Goal: Task Accomplishment & Management: Manage account settings

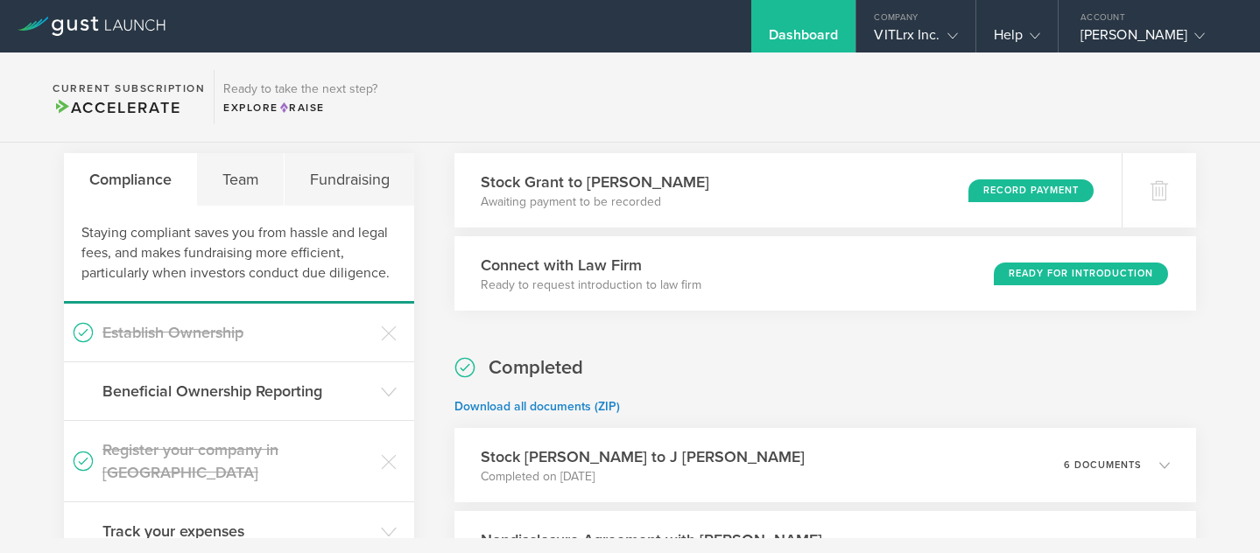
scroll to position [54, 0]
click at [720, 185] on div "Stock Grant to David Klements Awaiting payment to be recorded Record Payment" at bounding box center [788, 191] width 680 height 76
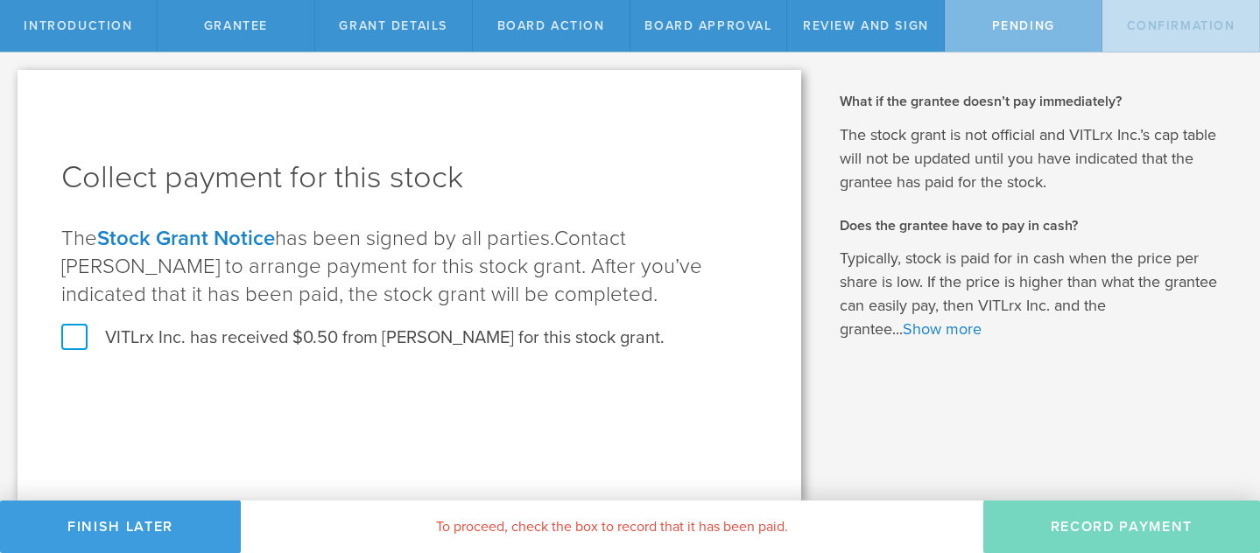
click at [71, 328] on label "VITLrx Inc. has received $0.50 from [PERSON_NAME] for this stock grant." at bounding box center [362, 338] width 603 height 23
click at [0, 0] on input "VITLrx Inc. has received $0.50 from [PERSON_NAME] for this stock grant." at bounding box center [0, 0] width 0 height 0
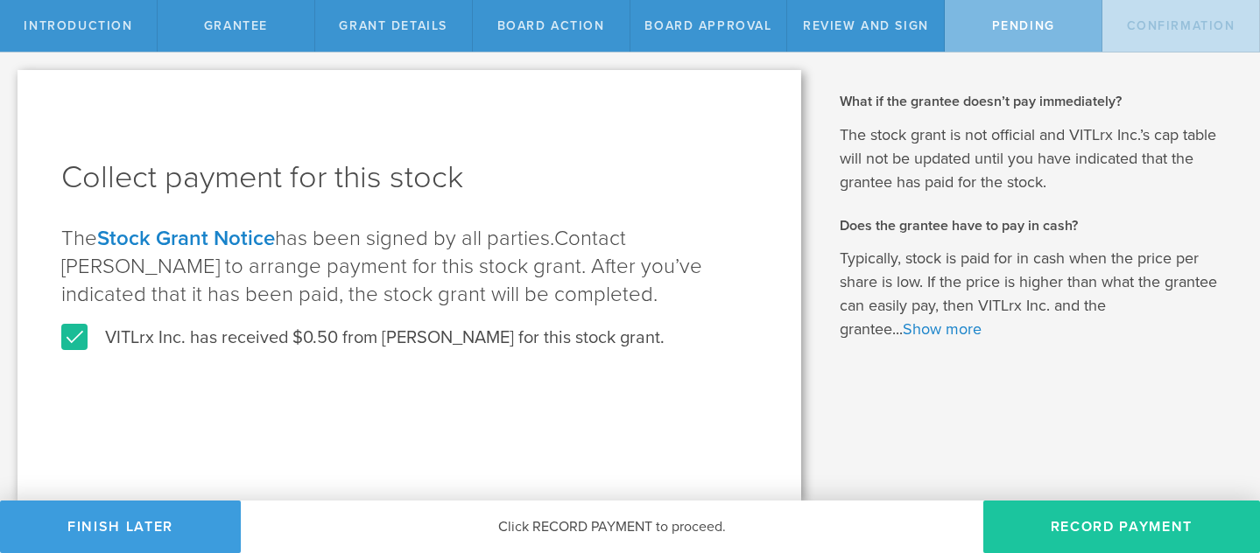
click at [1068, 530] on button "Record Payment" at bounding box center [1121, 527] width 277 height 53
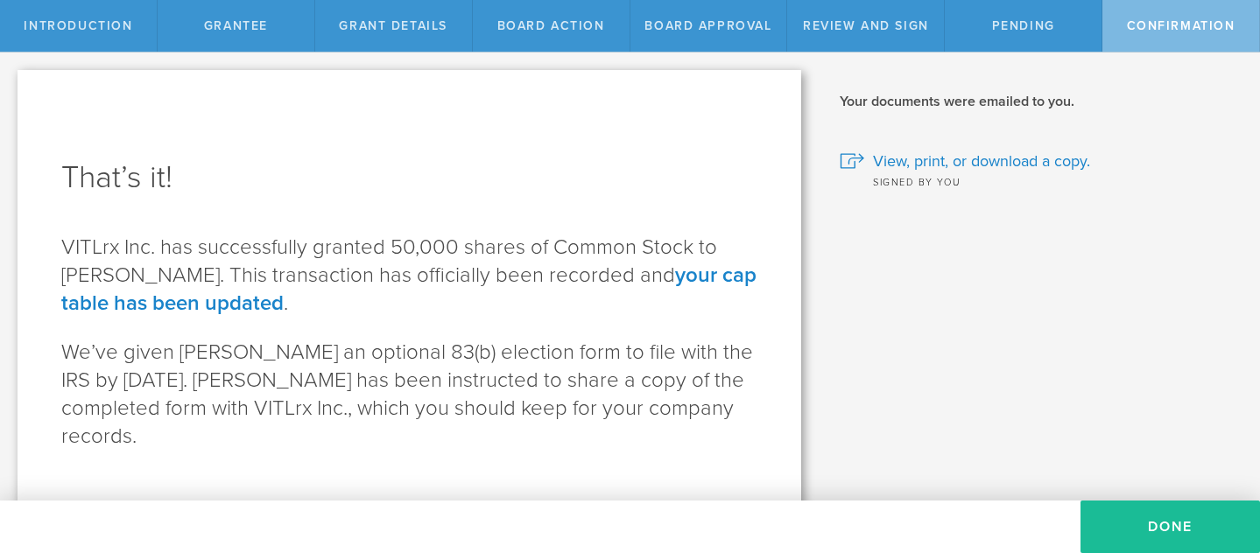
scroll to position [3, 0]
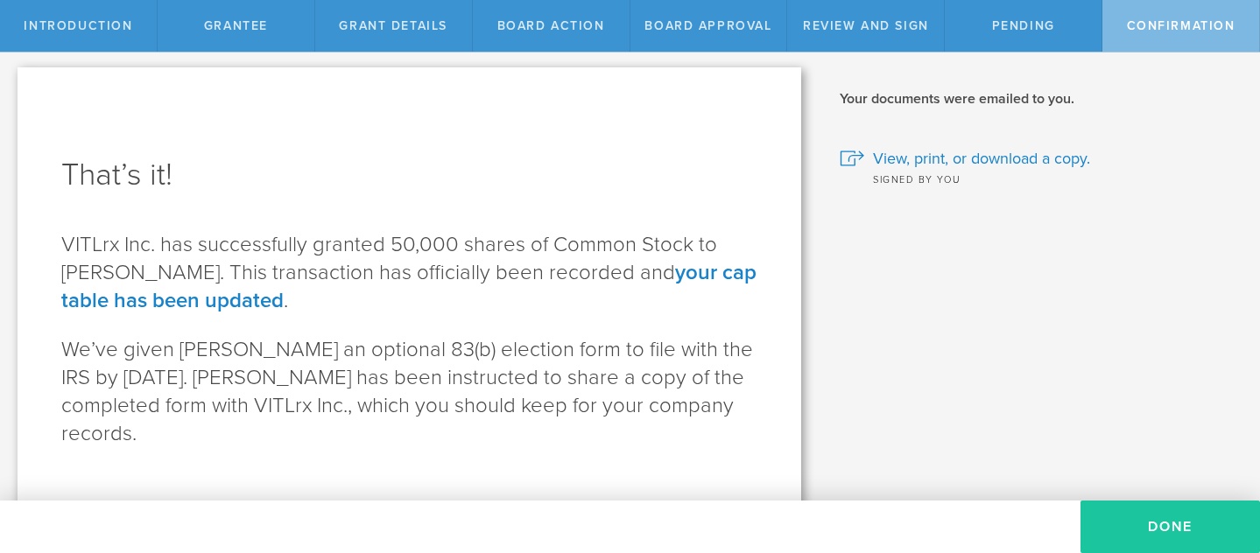
click at [1131, 542] on button "Done" at bounding box center [1171, 527] width 180 height 53
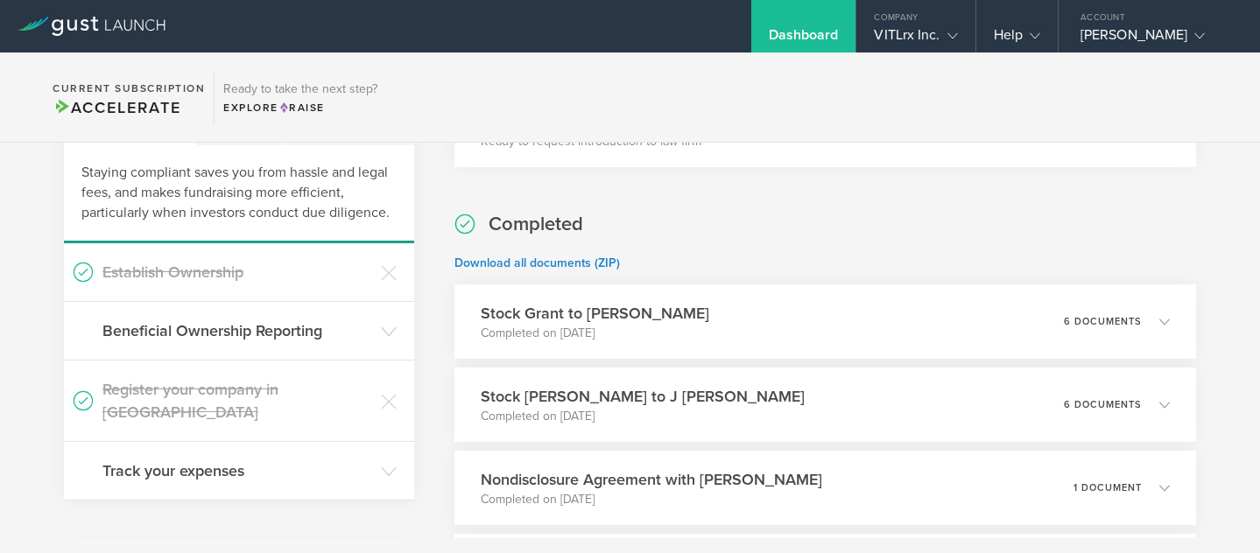
scroll to position [121, 0]
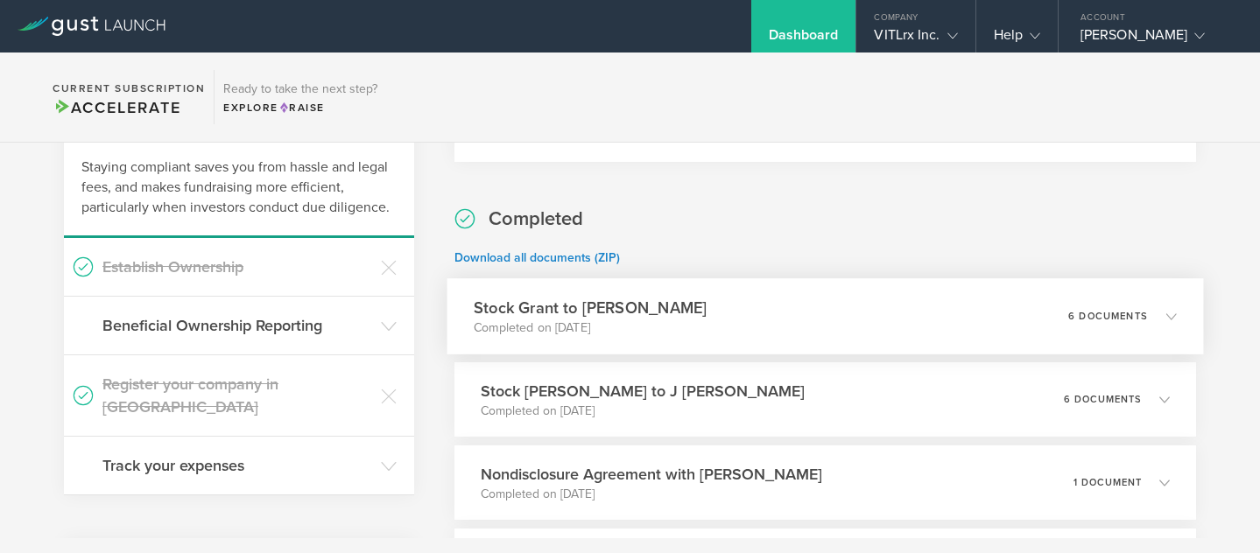
click at [929, 306] on div "Stock Grant to David Klements Completed on Sep 22, 2025 6 documents" at bounding box center [826, 316] width 757 height 76
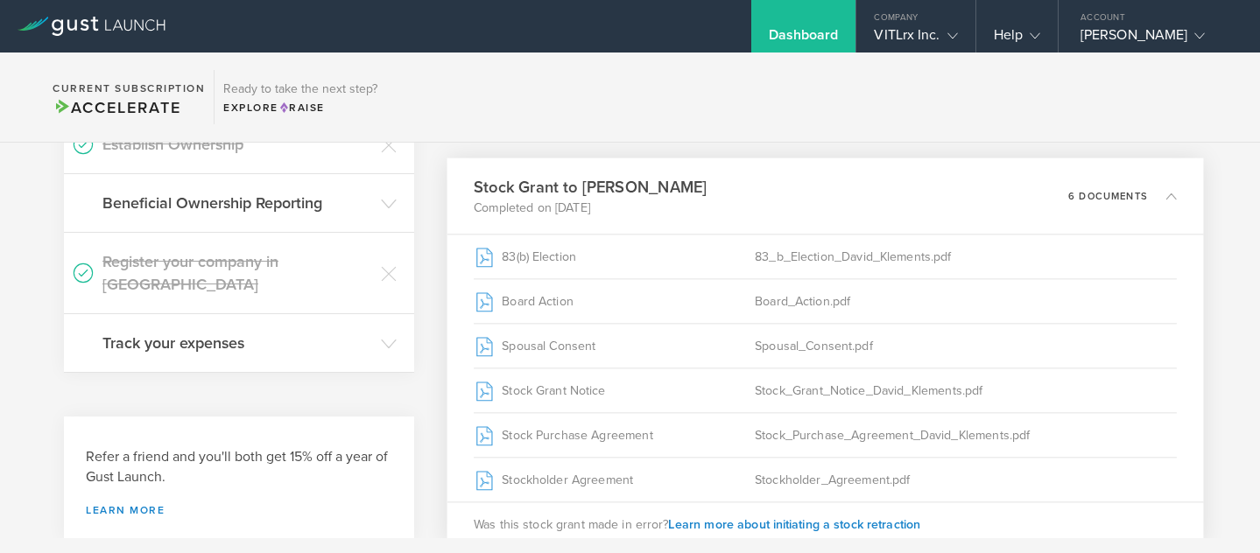
scroll to position [252, 0]
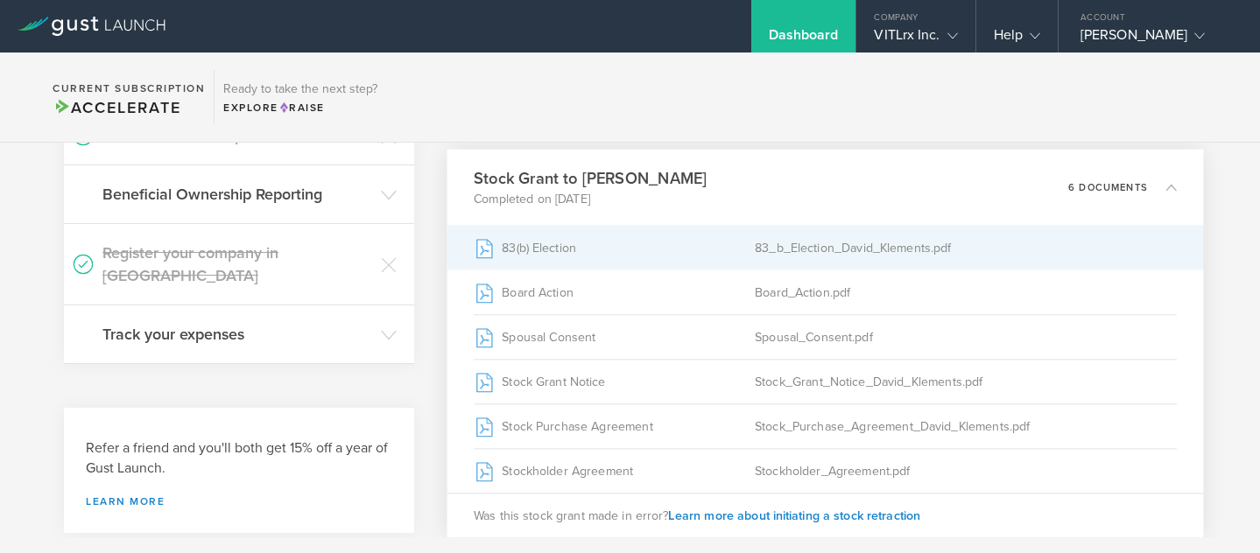
click at [718, 250] on div "83(b) Election" at bounding box center [614, 248] width 281 height 44
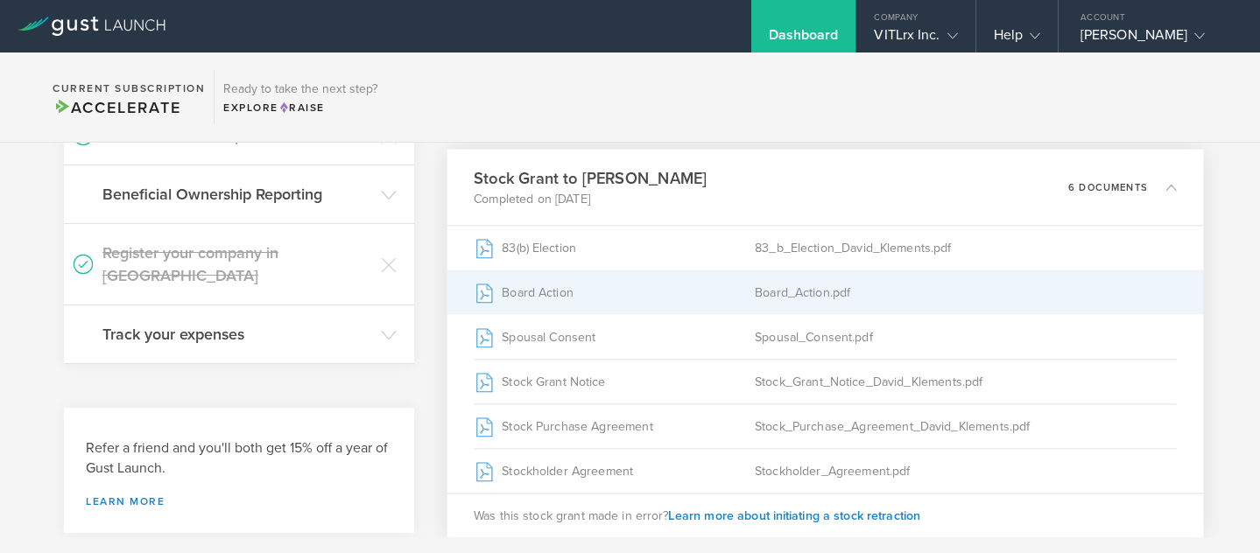
click at [724, 293] on div "Board Action" at bounding box center [614, 293] width 281 height 44
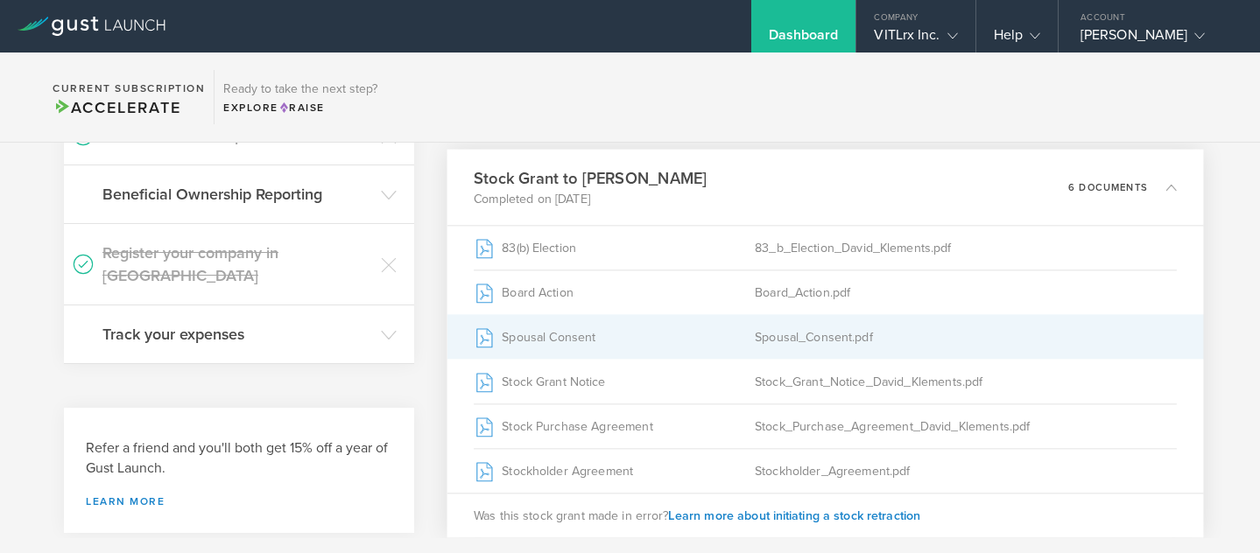
click at [668, 349] on div "Spousal Consent" at bounding box center [614, 337] width 281 height 44
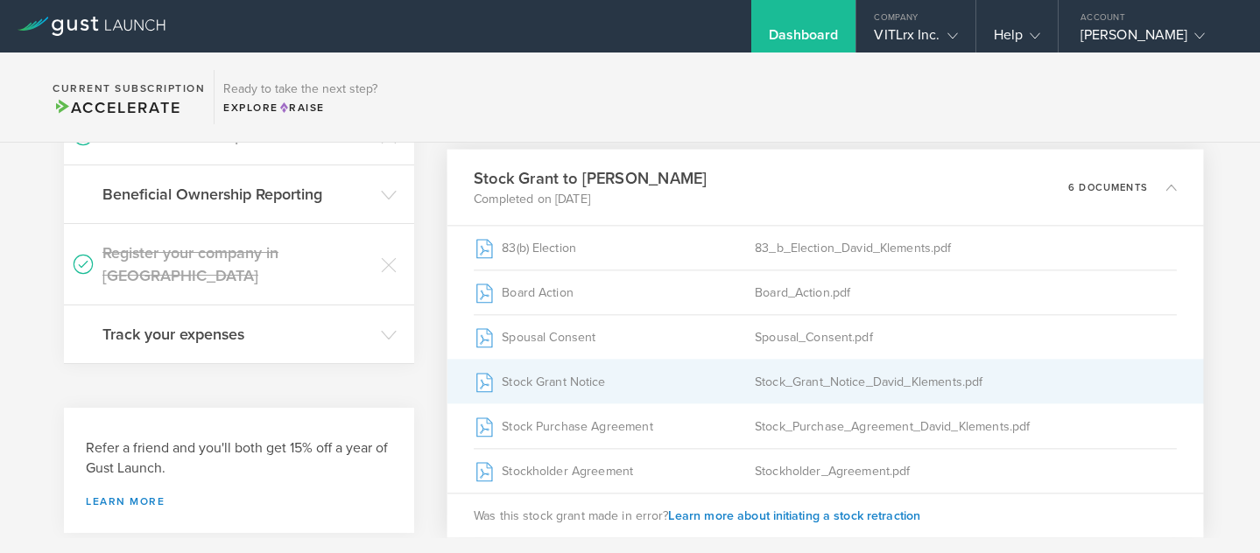
click at [585, 392] on div "Stock Grant Notice" at bounding box center [614, 382] width 281 height 44
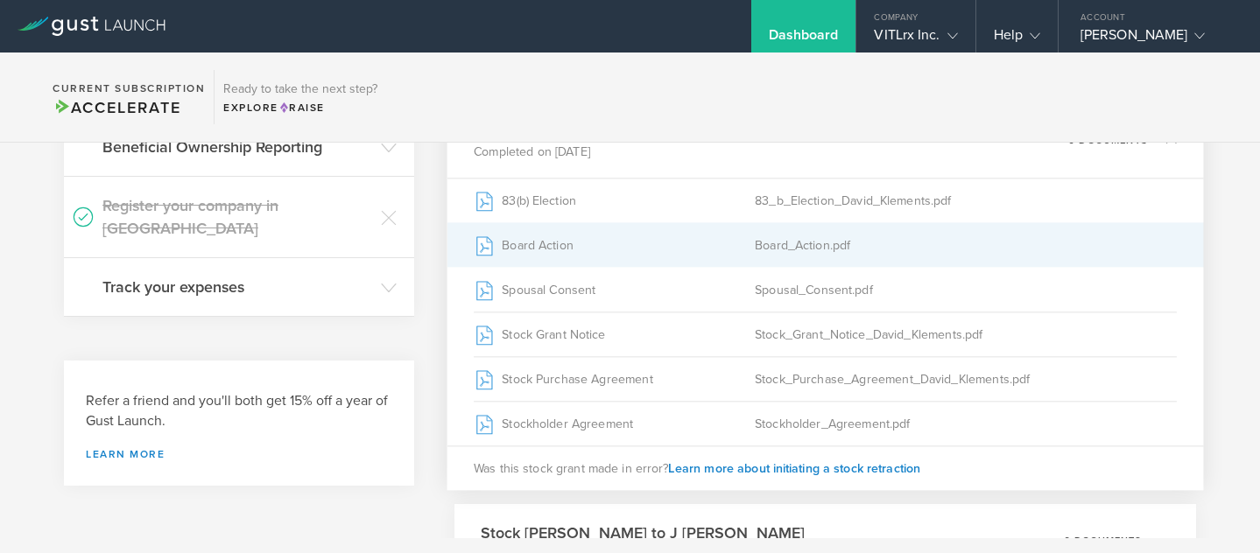
scroll to position [305, 0]
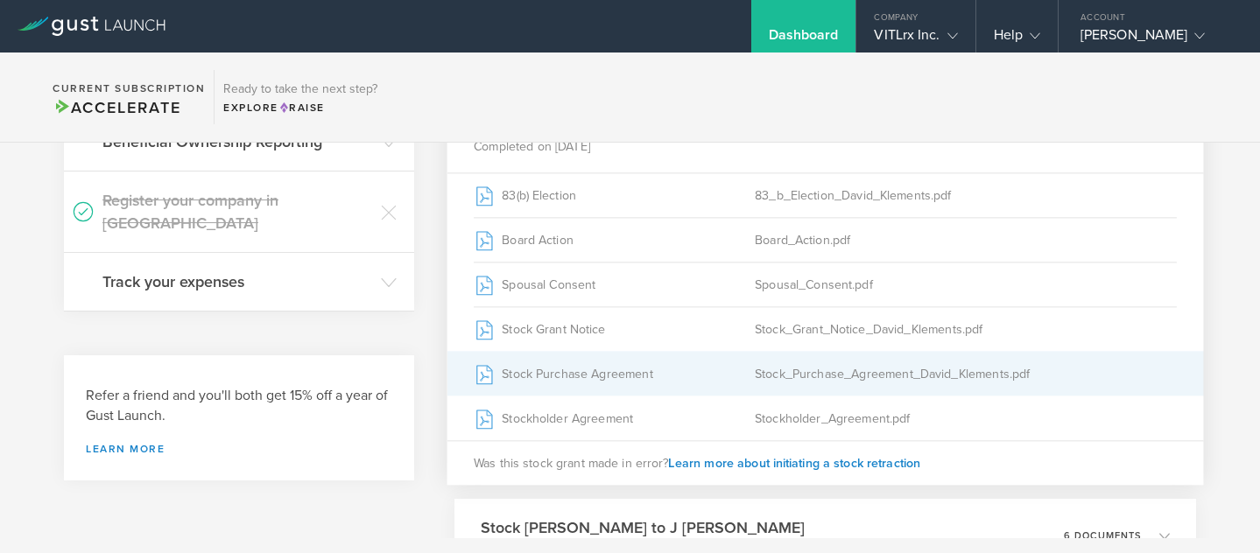
click at [700, 358] on div "Stock Purchase Agreement" at bounding box center [614, 374] width 281 height 44
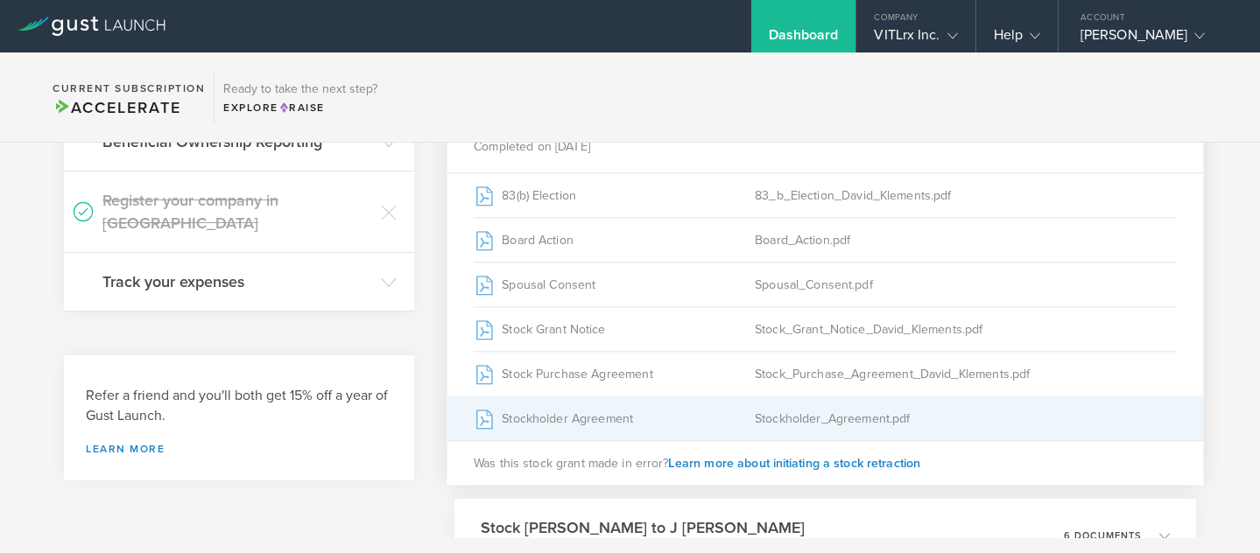
click at [535, 406] on div "Stockholder Agreement" at bounding box center [614, 419] width 281 height 44
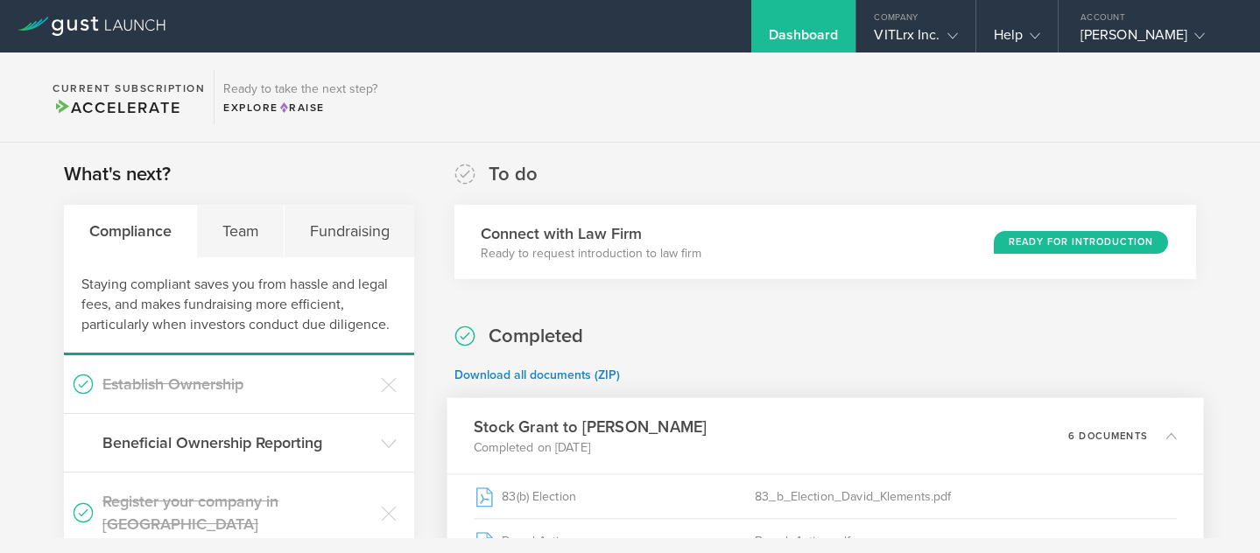
scroll to position [0, 0]
